Goal: Transaction & Acquisition: Purchase product/service

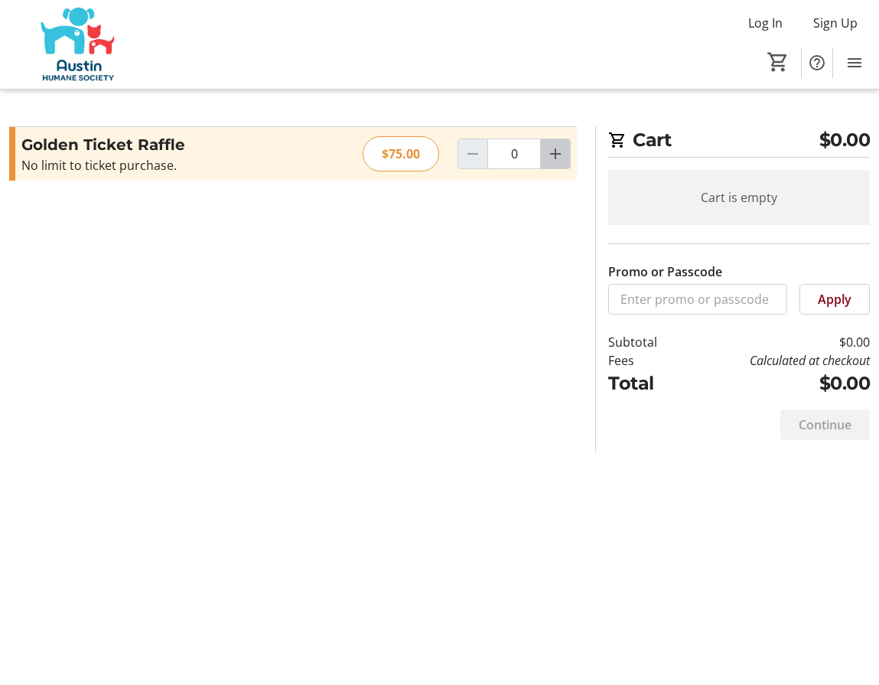
click at [549, 155] on mat-icon "Increment by one" at bounding box center [555, 154] width 18 height 18
type input "1"
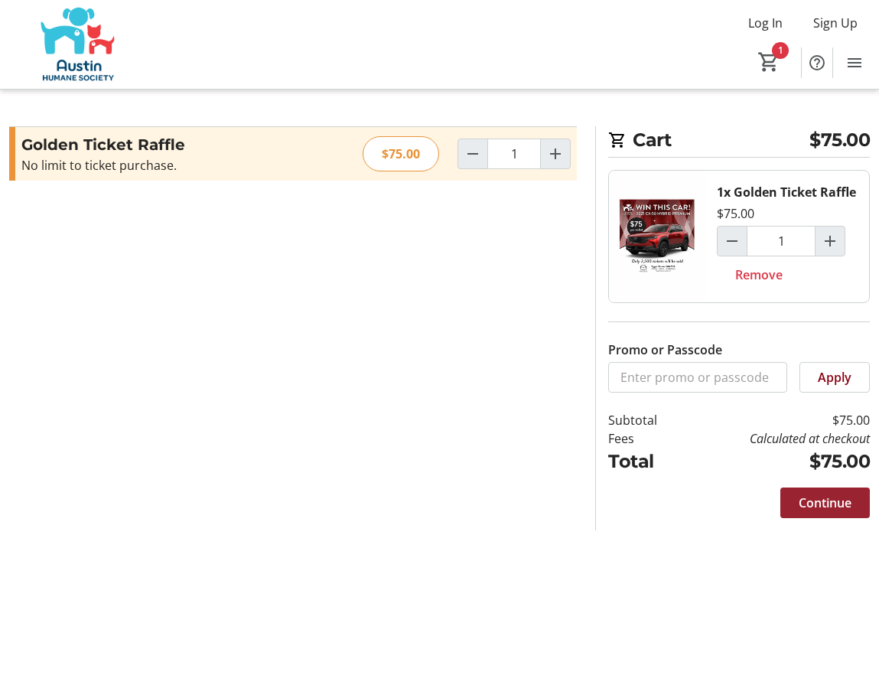
click at [807, 508] on span "Continue" at bounding box center [825, 503] width 53 height 18
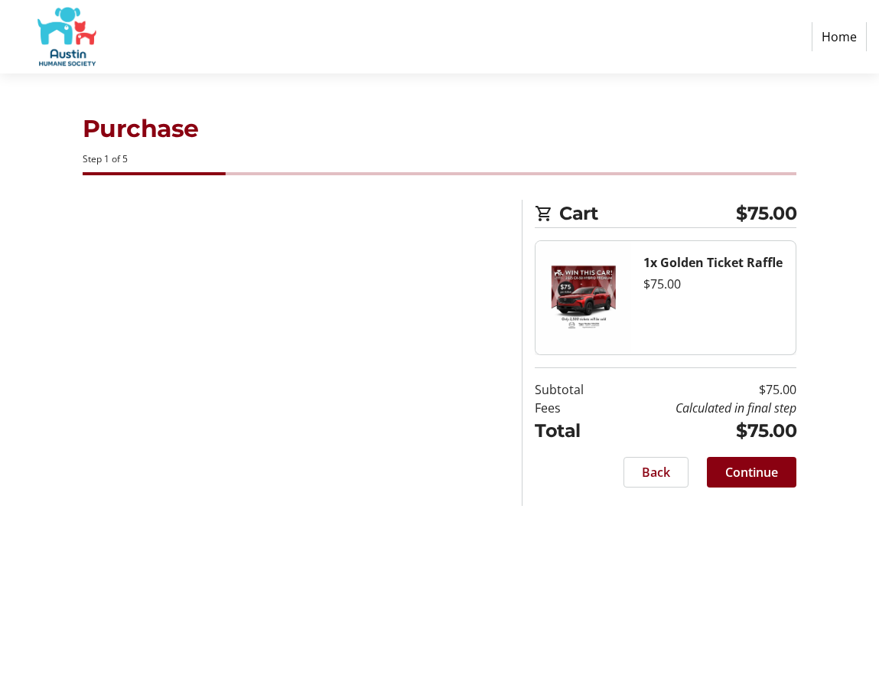
select select "US"
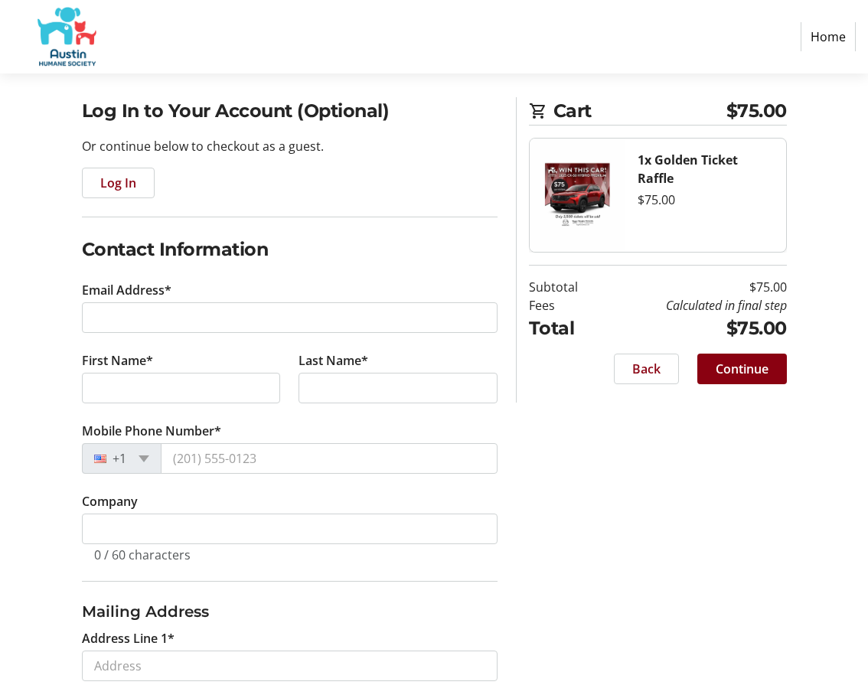
scroll to position [153, 0]
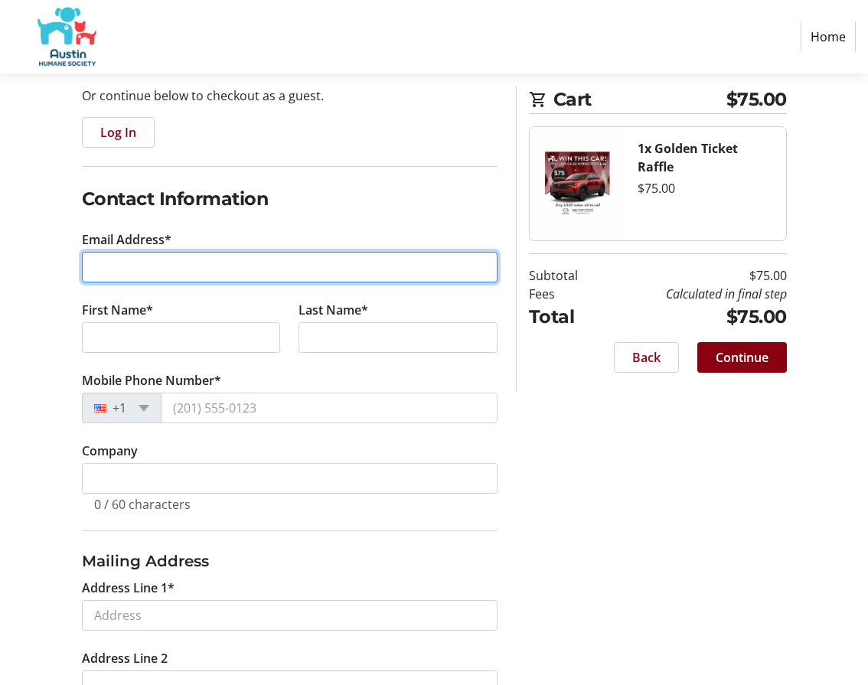
click at [194, 268] on input "Email Address*" at bounding box center [290, 267] width 416 height 31
type input "[PERSON_NAME][EMAIL_ADDRESS][DOMAIN_NAME]"
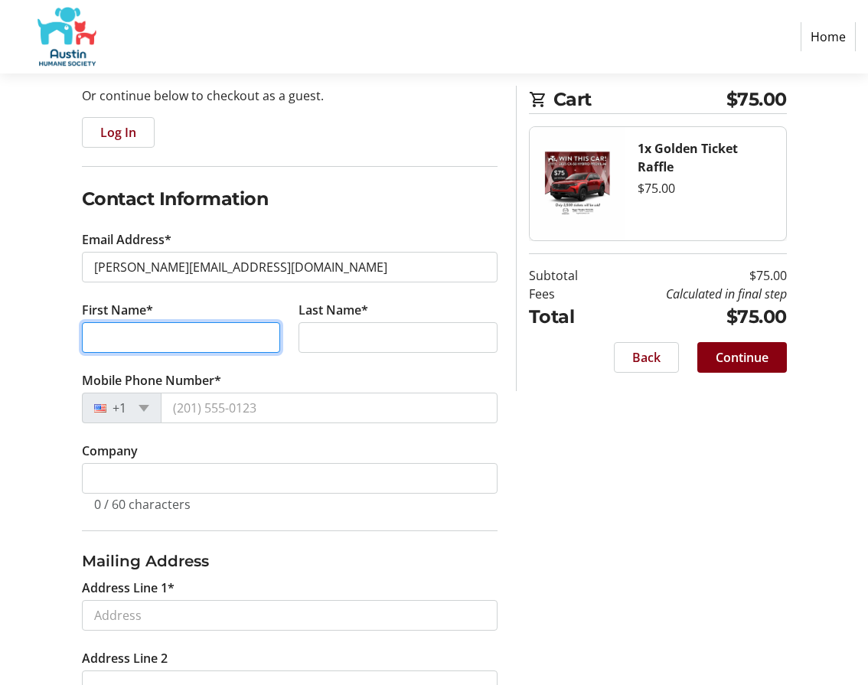
type input "[PERSON_NAME]"
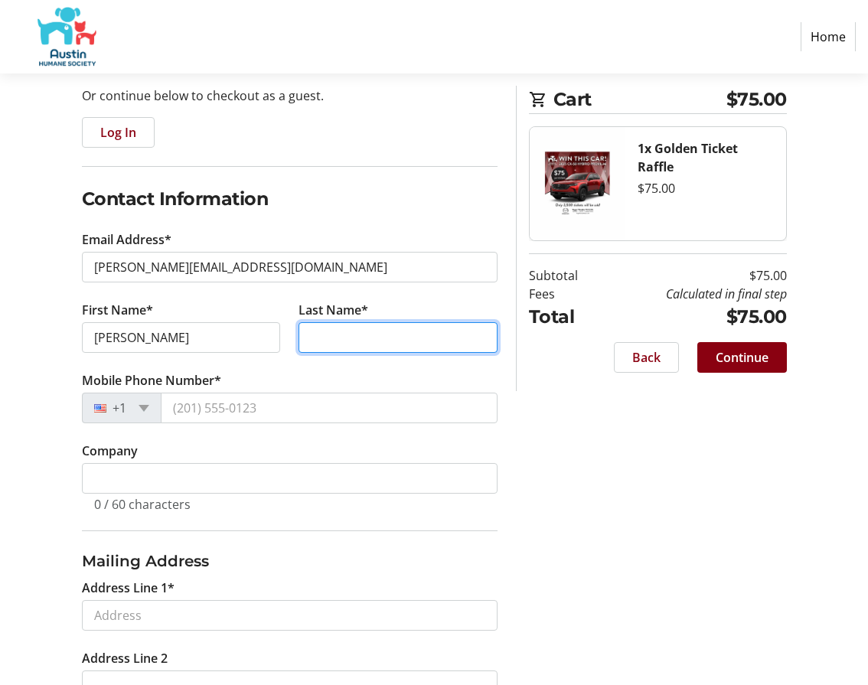
type input "[PERSON_NAME]"
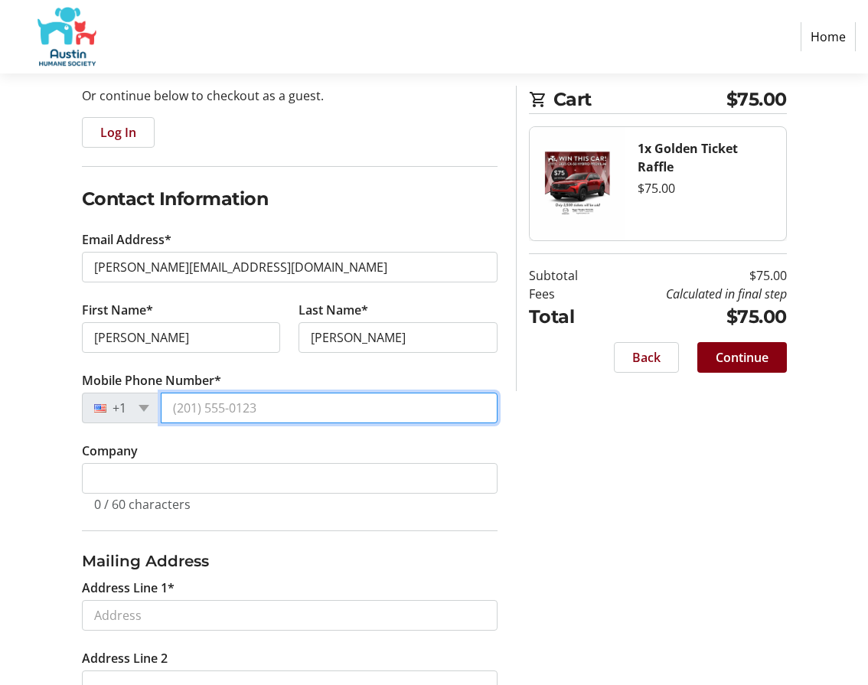
type input "[PHONE_NUMBER]"
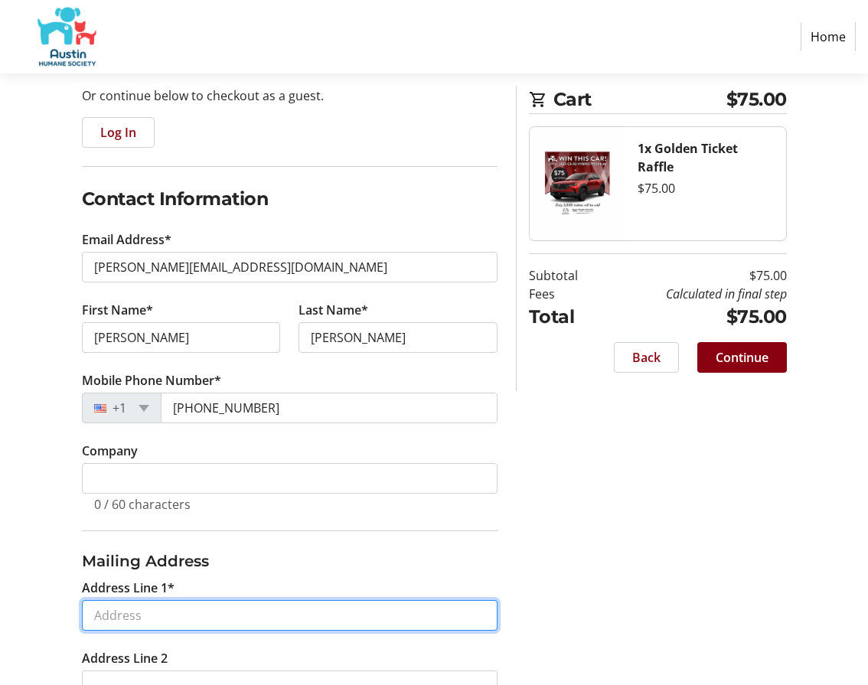
type input "[STREET_ADDRESS]"
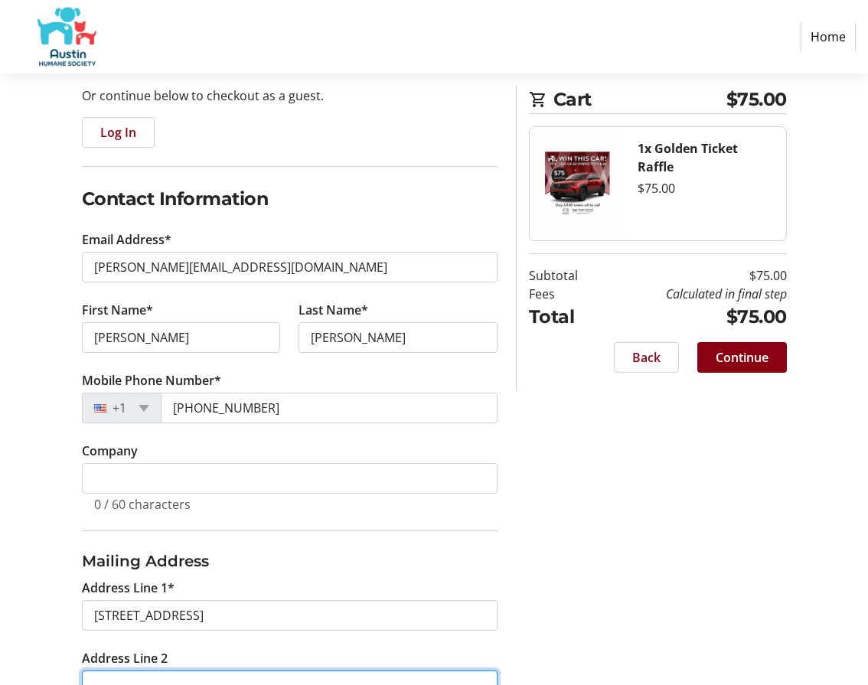
type input "[STREET_ADDRESS]"
type input "Manchaca"
type input "78652"
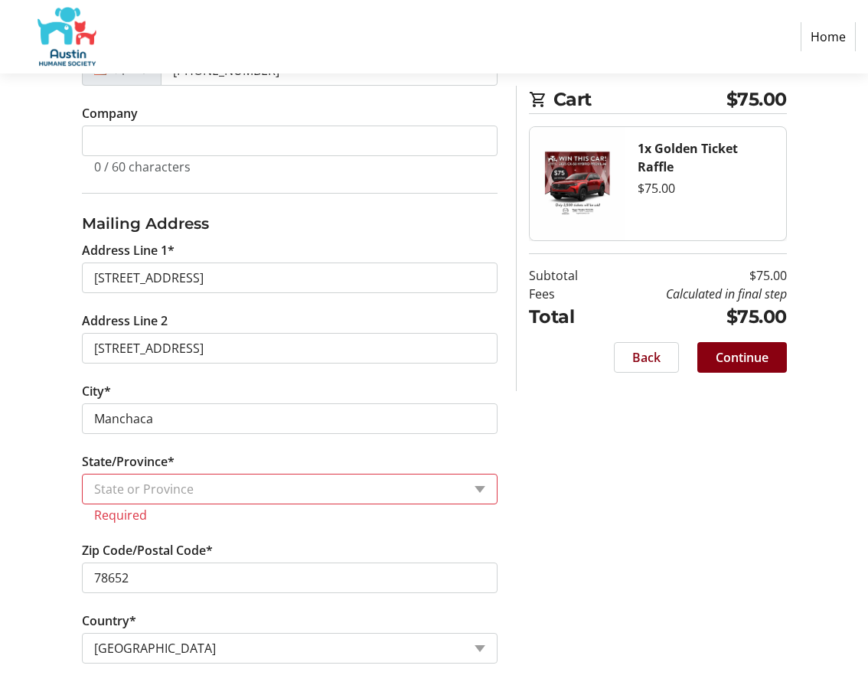
scroll to position [507, 0]
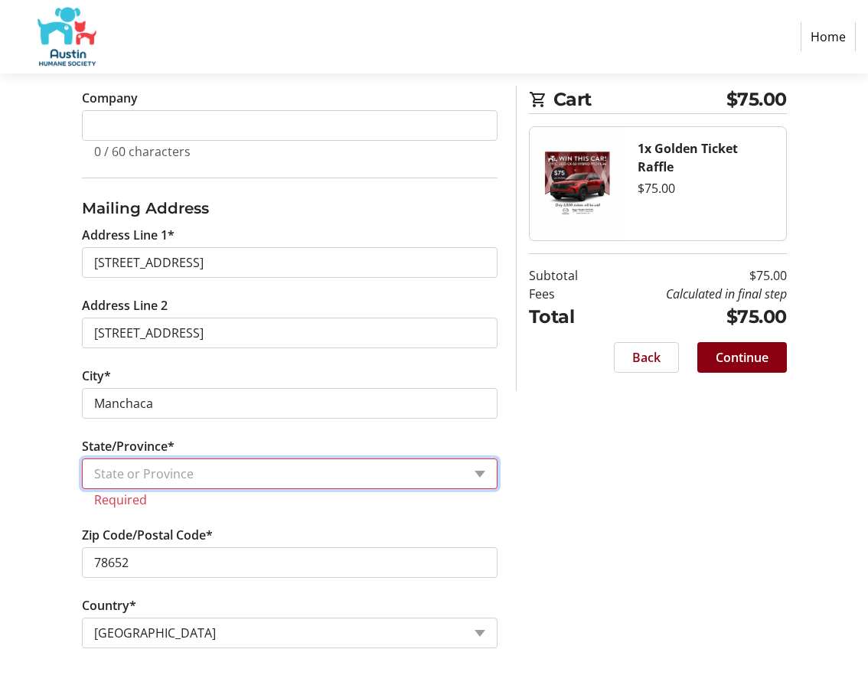
click at [478, 475] on select "State or Province State or [GEOGRAPHIC_DATA][US_STATE][GEOGRAPHIC_DATA] [US_STA…" at bounding box center [290, 473] width 416 height 31
select select "[GEOGRAPHIC_DATA]"
click at [82, 476] on select "State or Province State or [GEOGRAPHIC_DATA][US_STATE][GEOGRAPHIC_DATA] [US_STA…" at bounding box center [290, 473] width 416 height 31
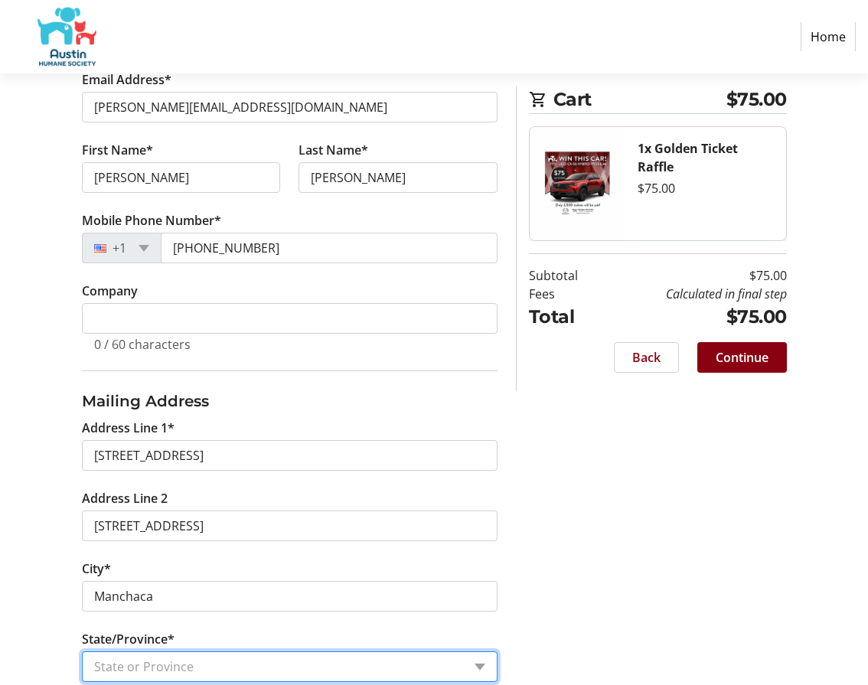
scroll to position [488, 0]
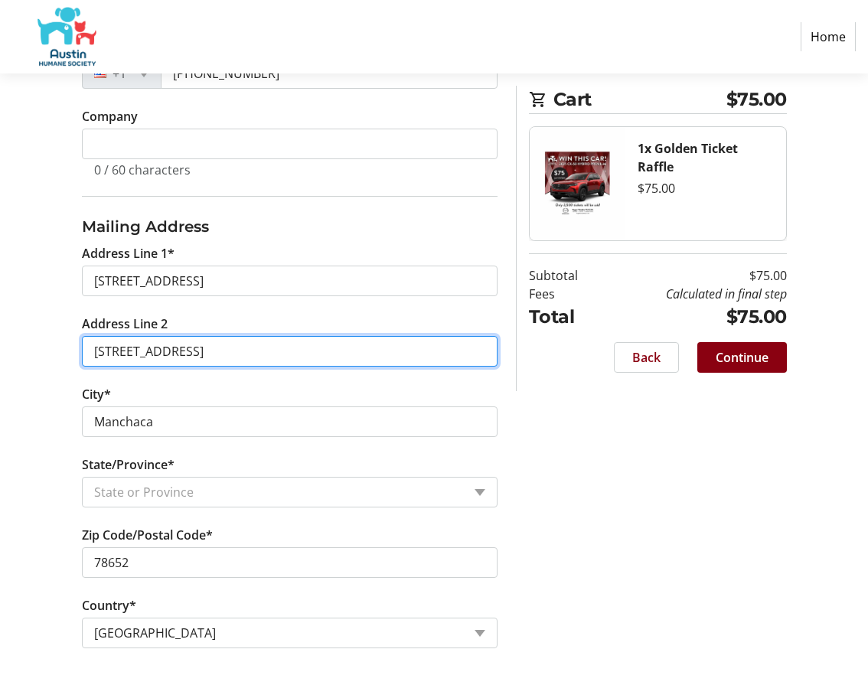
drag, startPoint x: 236, startPoint y: 348, endPoint x: 550, endPoint y: 491, distance: 344.9
click at [236, 348] on input "[STREET_ADDRESS]" at bounding box center [290, 351] width 416 height 31
type input "1"
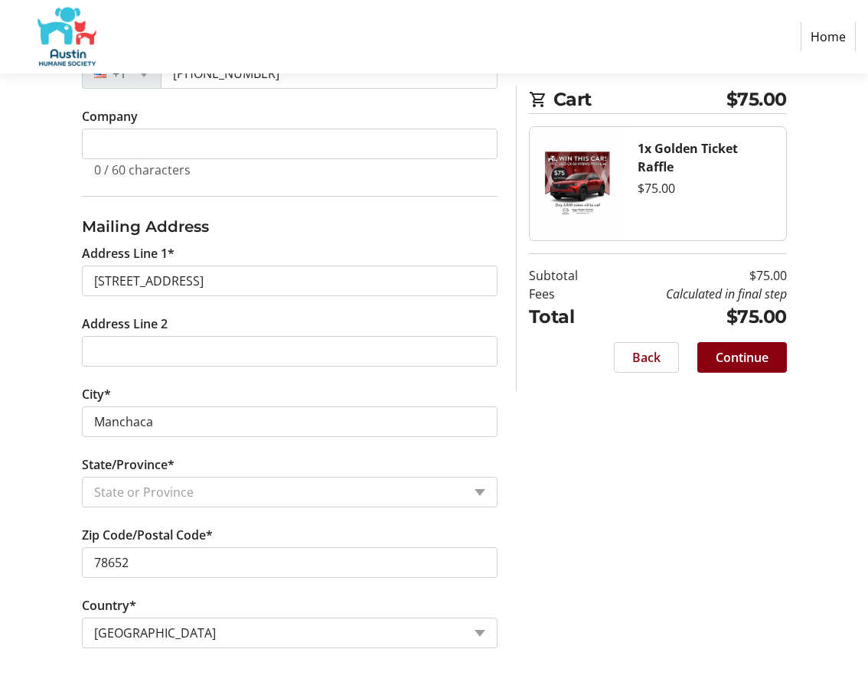
click at [533, 425] on div "Log In to Your Account (Optional) Or continue below to checkout as a guest. Log…" at bounding box center [434, 198] width 868 height 973
click at [726, 355] on span "Continue" at bounding box center [742, 357] width 53 height 18
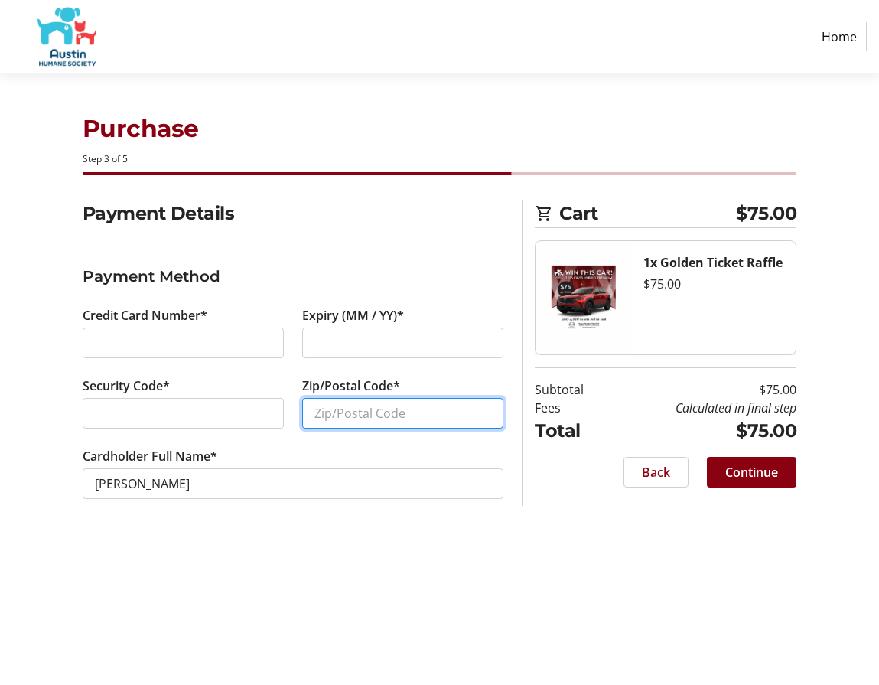
click at [325, 410] on input "Zip/Postal Code*" at bounding box center [402, 413] width 201 height 31
type input "78652"
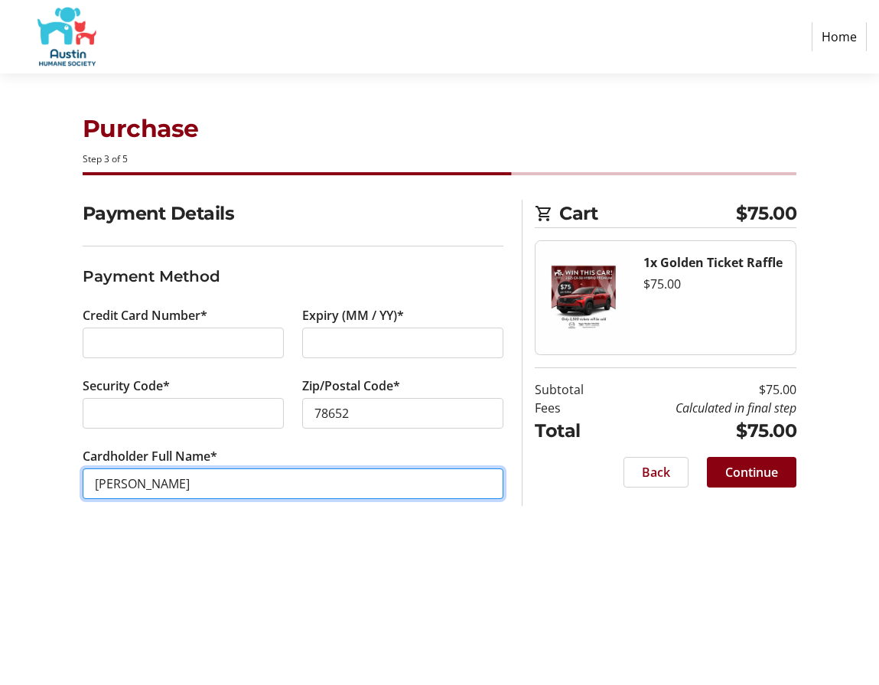
click at [178, 485] on input "[PERSON_NAME]" at bounding box center [294, 483] width 422 height 31
type input "[PERSON_NAME]"
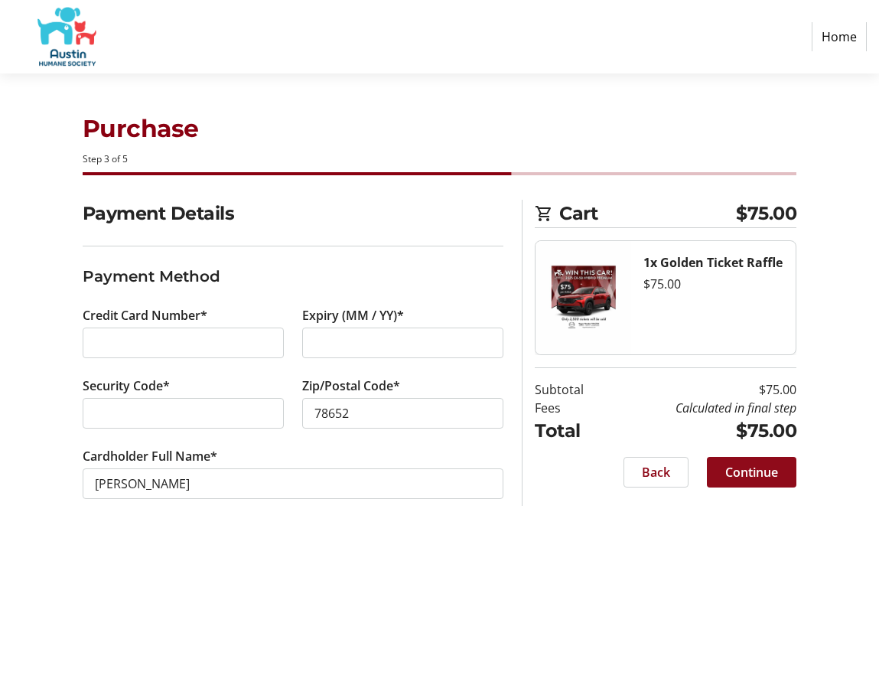
click at [733, 474] on span "Continue" at bounding box center [751, 472] width 53 height 18
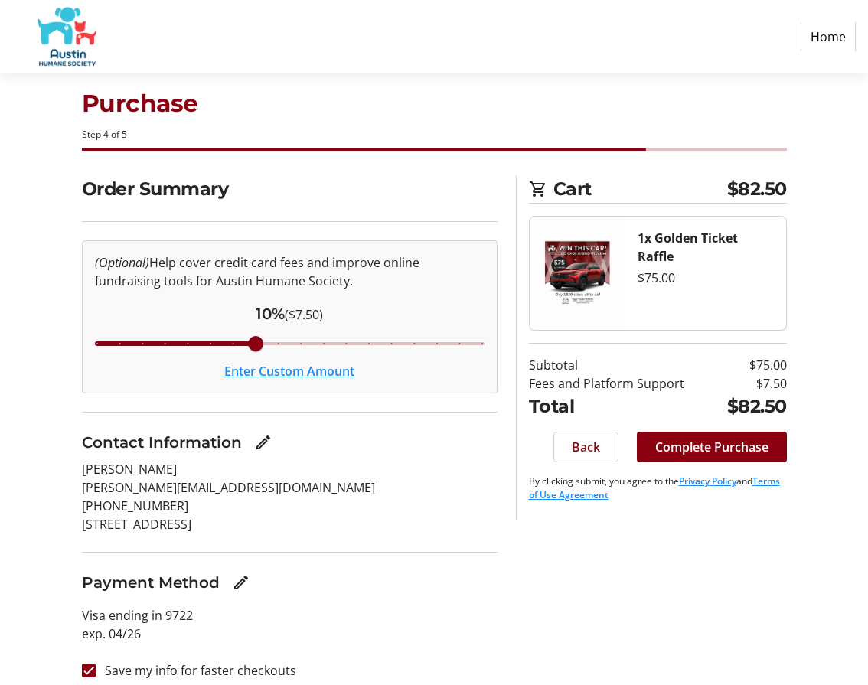
scroll to position [37, 0]
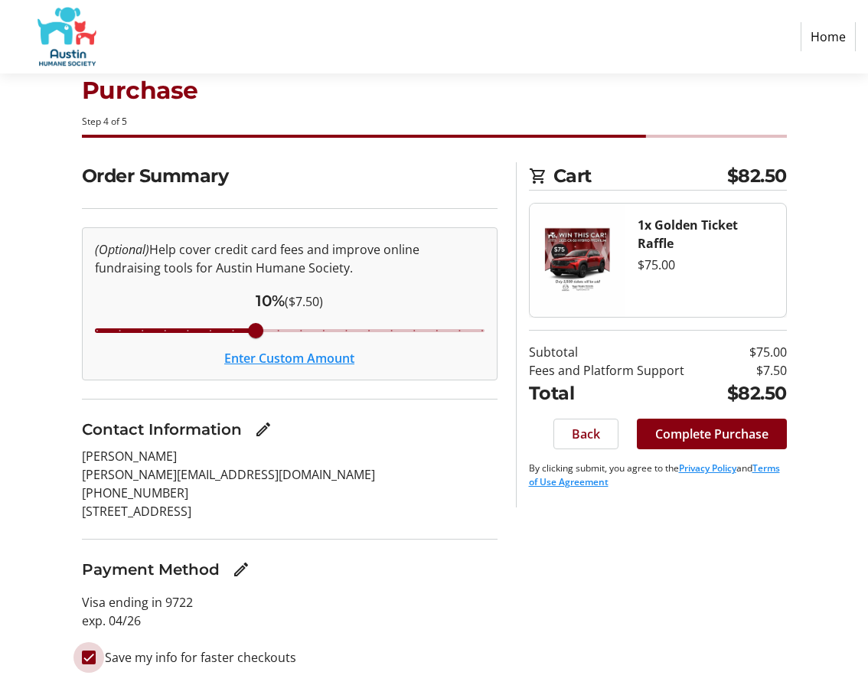
click at [93, 655] on input "Save my info for faster checkouts" at bounding box center [89, 657] width 14 height 14
checkbox input "false"
click at [730, 432] on span "Complete Purchase" at bounding box center [711, 434] width 113 height 18
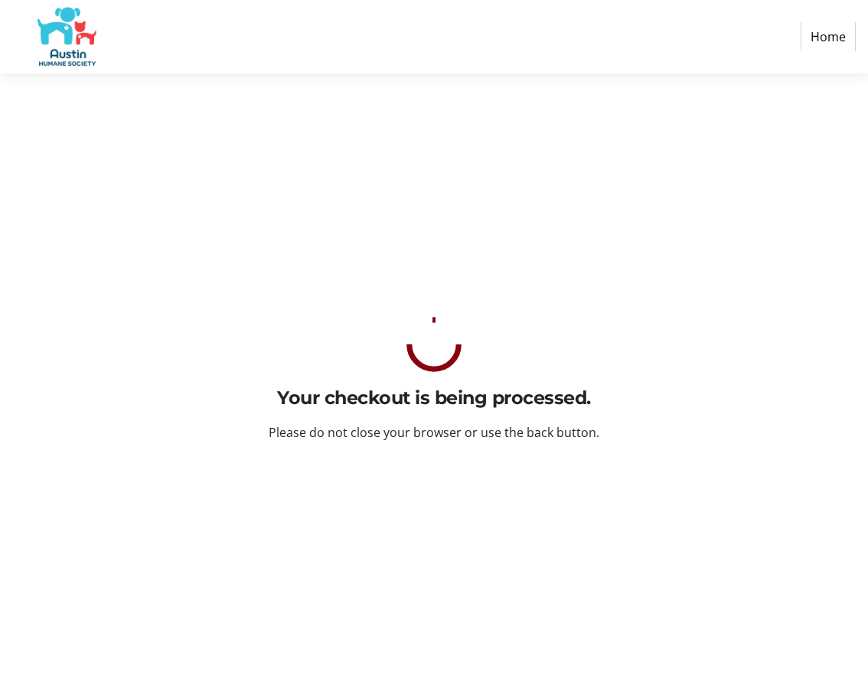
scroll to position [0, 0]
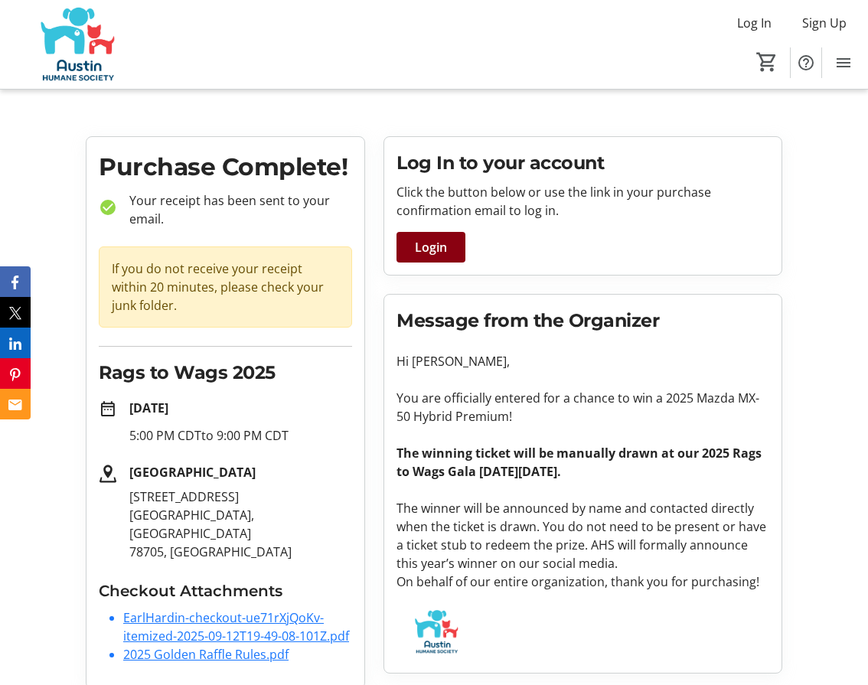
scroll to position [4, 0]
